Goal: Book appointment/travel/reservation

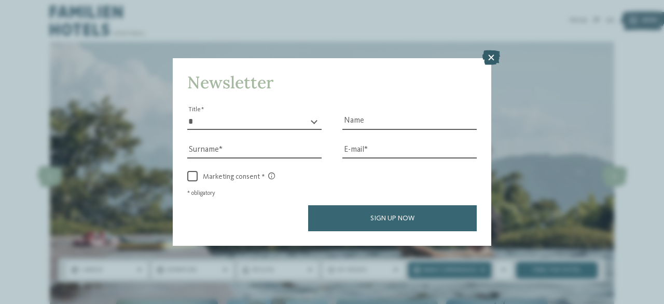
click at [491, 56] on icon at bounding box center [492, 57] width 18 height 15
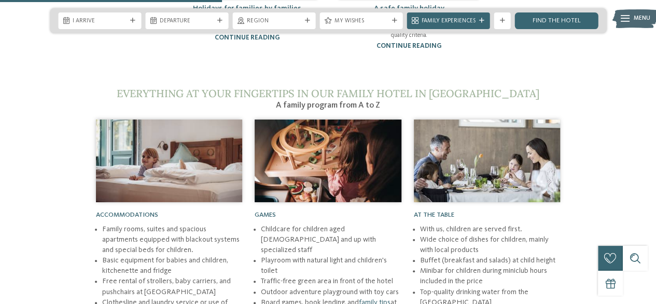
scroll to position [842, 0]
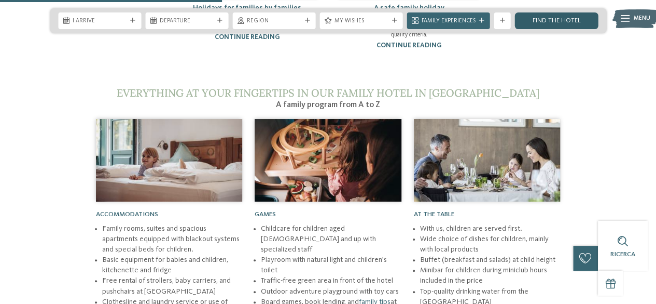
click at [579, 23] on font "find the hotel" at bounding box center [556, 20] width 48 height 7
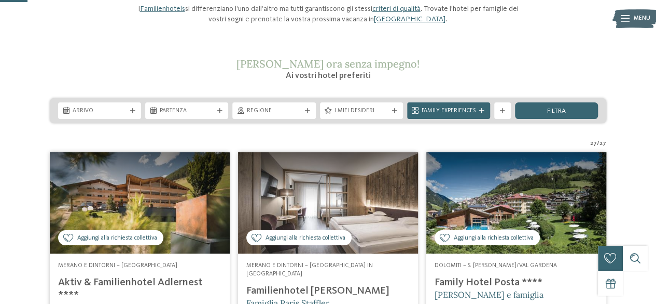
scroll to position [115, 0]
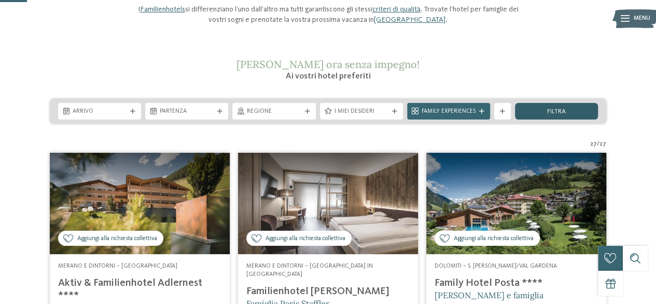
click at [579, 112] on div "filtra" at bounding box center [556, 111] width 83 height 17
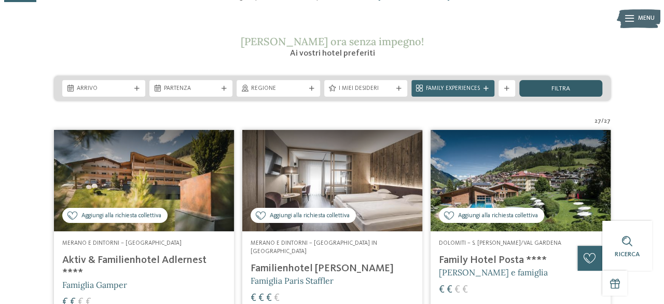
scroll to position [135, 0]
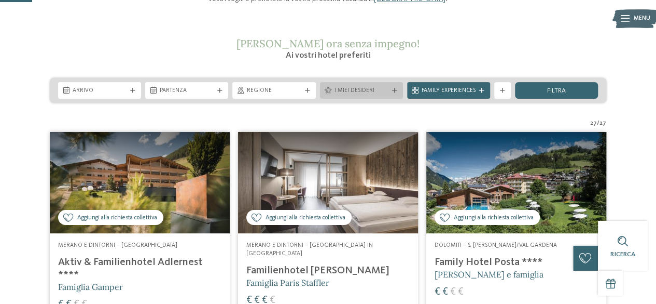
click at [388, 95] on div "I miei desideri" at bounding box center [361, 90] width 83 height 17
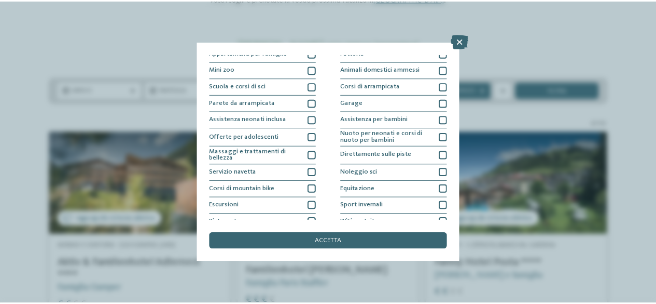
scroll to position [132, 0]
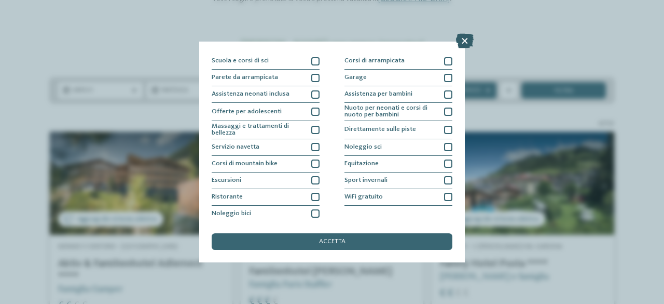
click at [468, 47] on icon at bounding box center [465, 41] width 18 height 15
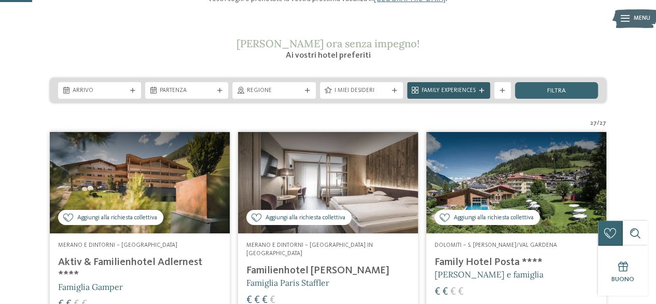
click at [482, 94] on div "Family Experiences" at bounding box center [448, 90] width 83 height 17
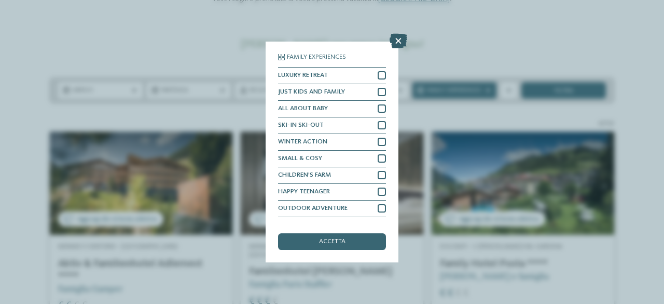
click at [400, 37] on icon at bounding box center [399, 41] width 18 height 15
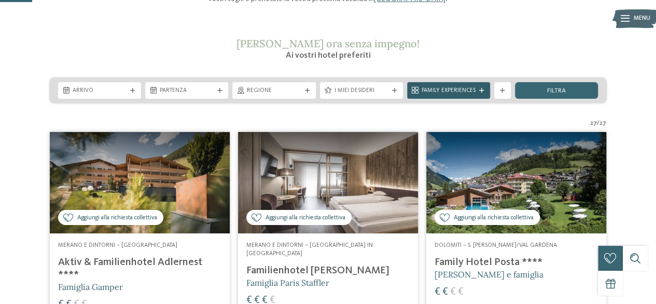
click at [471, 91] on span "Family Experiences" at bounding box center [449, 91] width 54 height 8
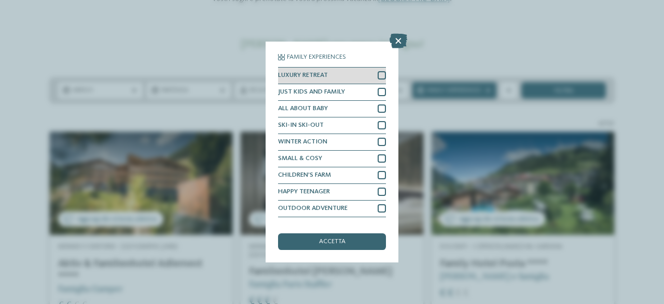
click at [379, 75] on div at bounding box center [382, 75] width 8 height 8
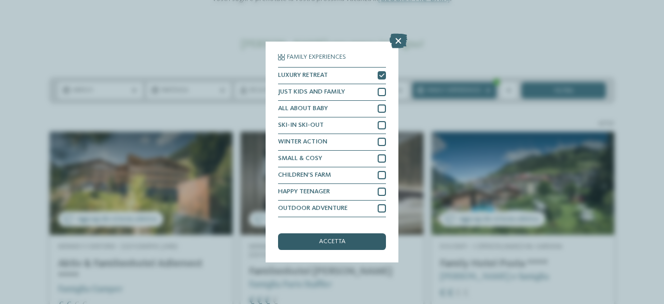
click at [348, 247] on div "accetta" at bounding box center [332, 241] width 108 height 17
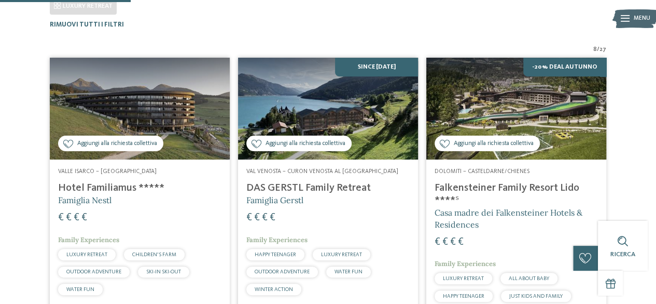
scroll to position [257, 0]
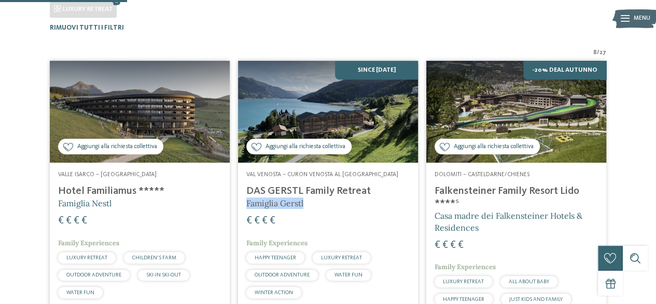
drag, startPoint x: 237, startPoint y: 204, endPoint x: 314, endPoint y: 200, distance: 76.9
click at [314, 200] on article "Aggiungi alla richiesta collettiva Aggiunto alla richiesta collettiva SINCE MAY…" at bounding box center [328, 198] width 188 height 282
copy span "Famiglia Gerstl"
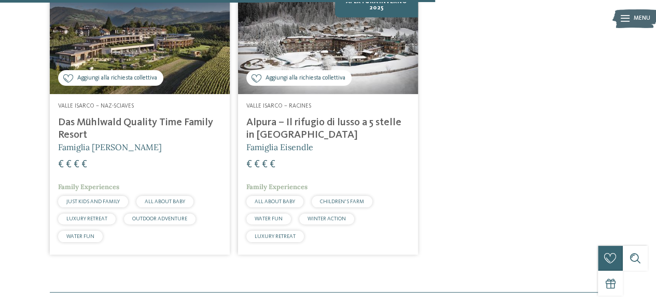
scroll to position [880, 0]
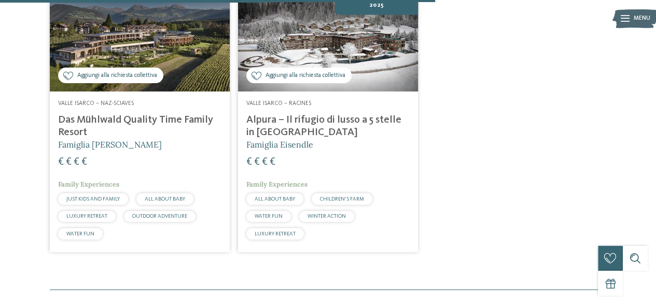
drag, startPoint x: 234, startPoint y: 118, endPoint x: 268, endPoint y: 122, distance: 35.0
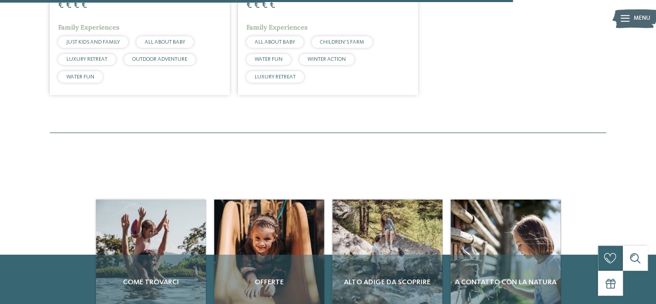
scroll to position [1041, 0]
